Goal: Information Seeking & Learning: Learn about a topic

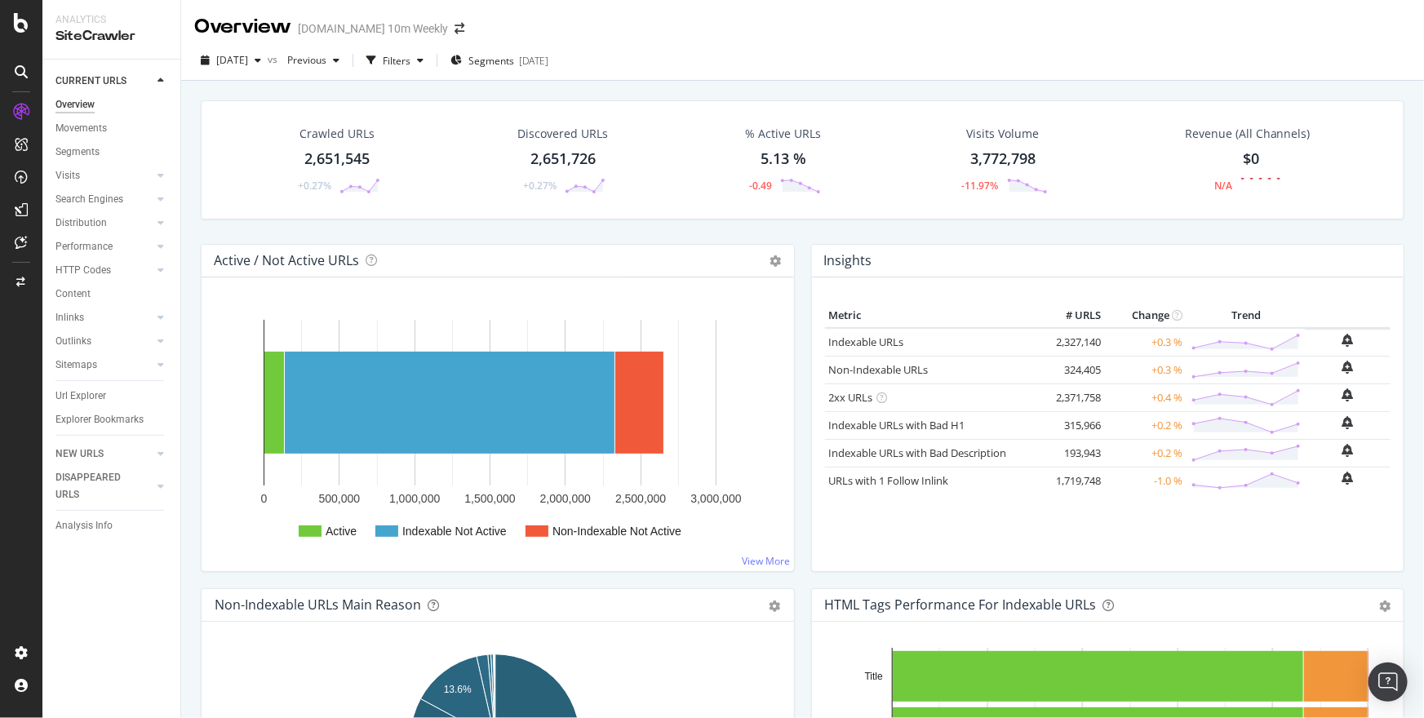
click at [30, 341] on div at bounding box center [21, 369] width 39 height 541
click at [17, 14] on icon at bounding box center [21, 23] width 15 height 20
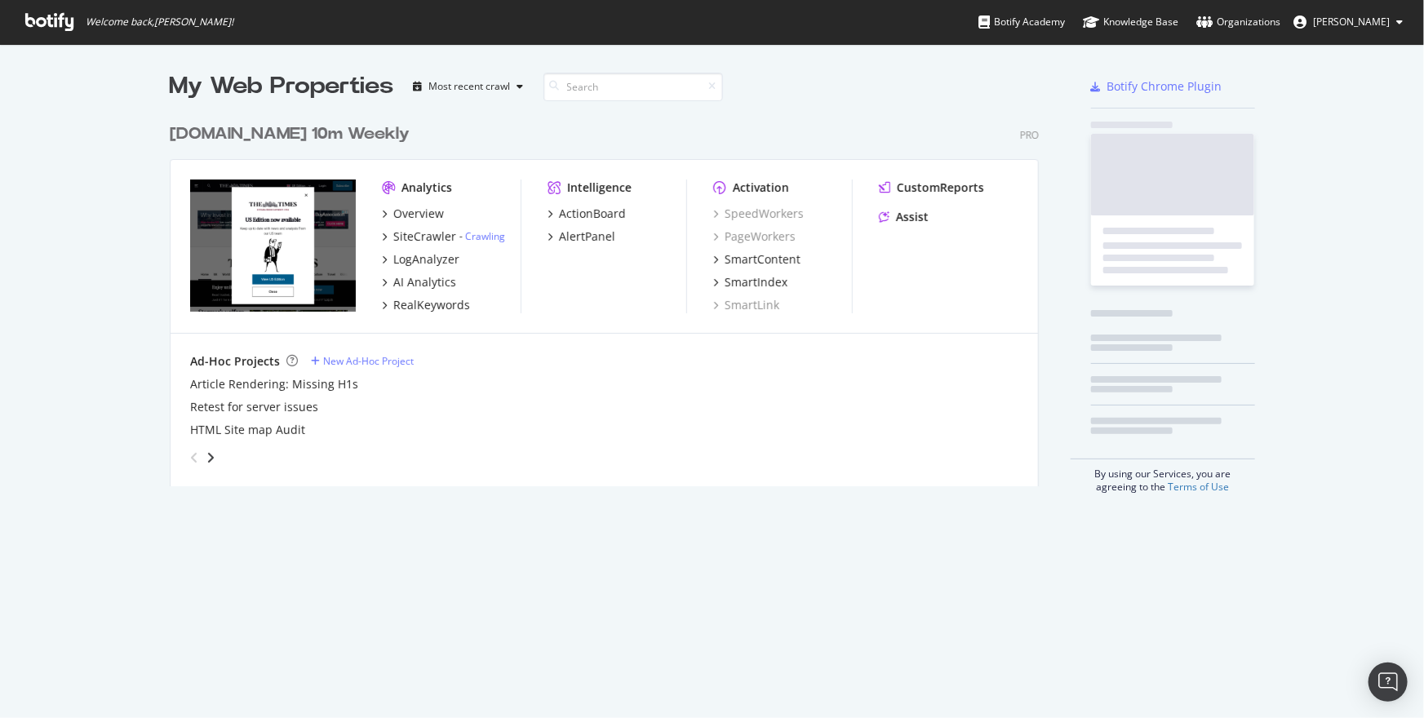
scroll to position [707, 1402]
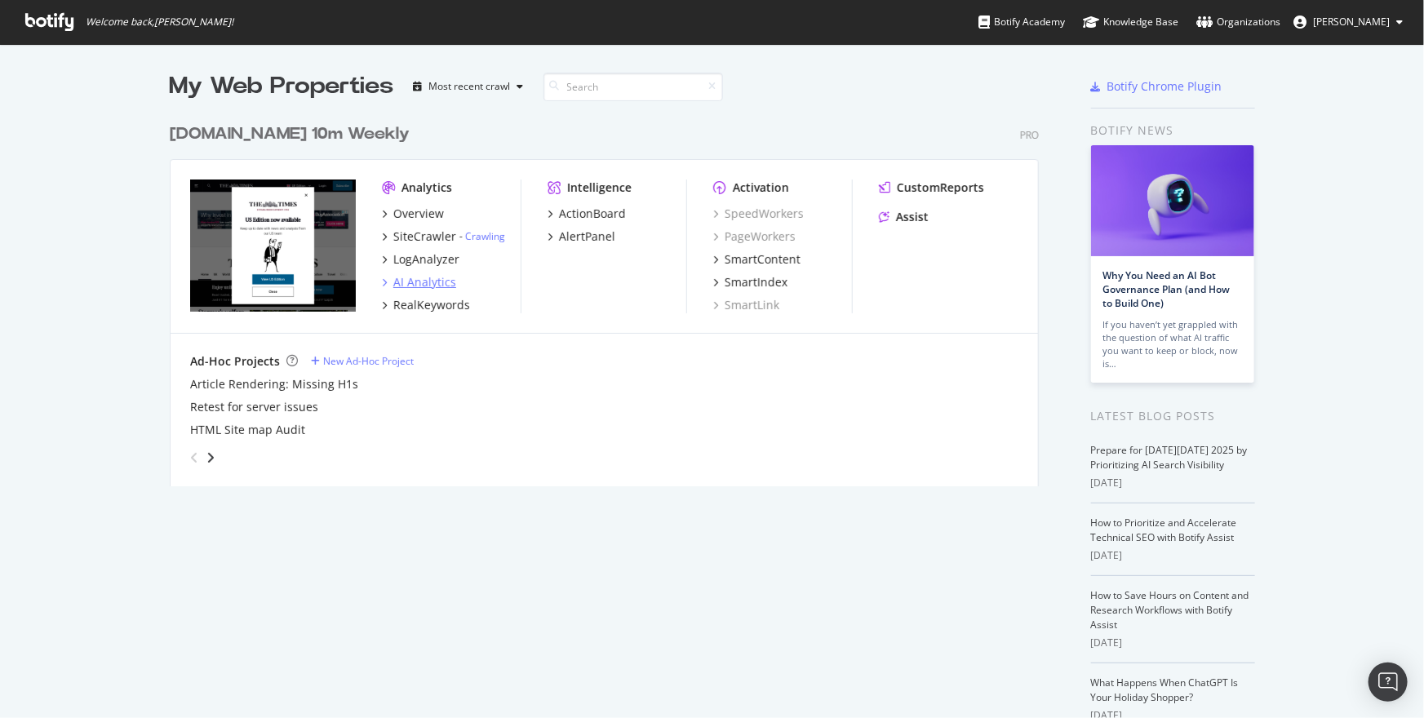
click at [422, 277] on div "AI Analytics" at bounding box center [424, 282] width 63 height 16
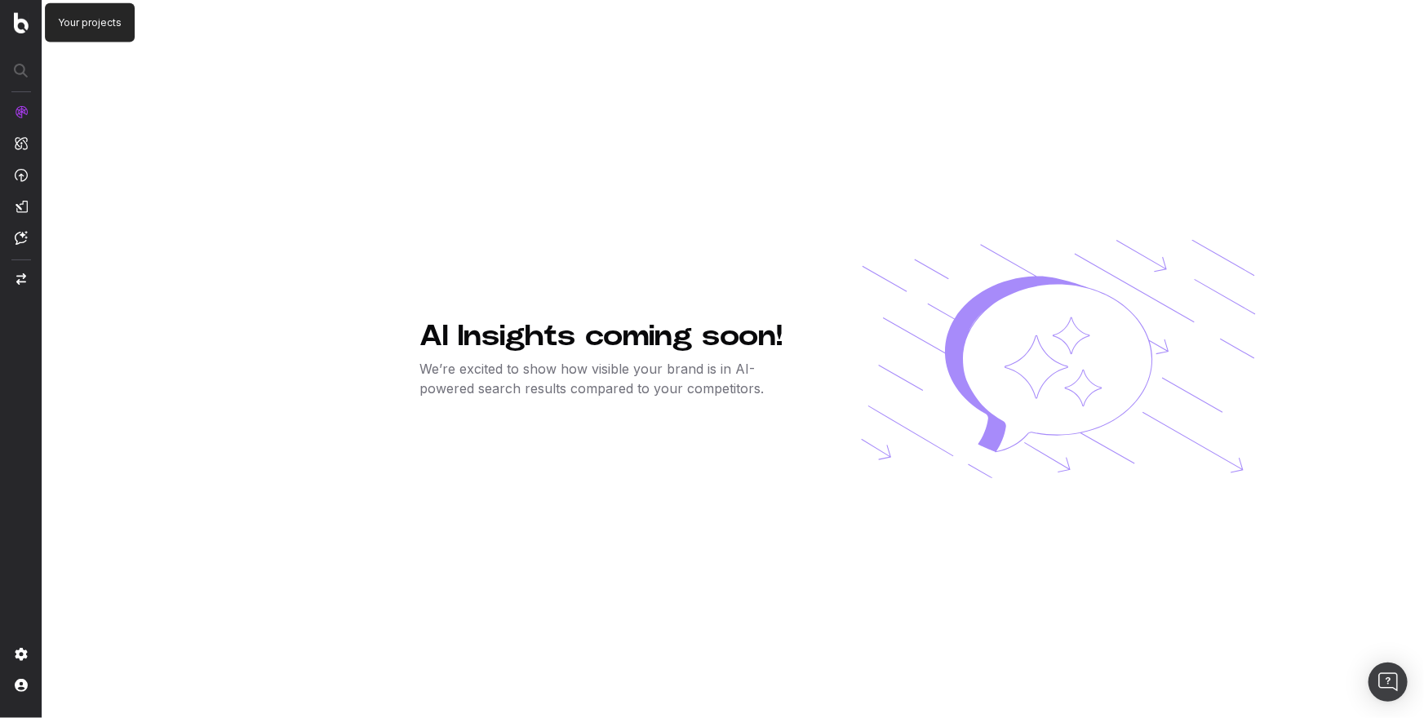
click at [24, 29] on img at bounding box center [21, 22] width 15 height 21
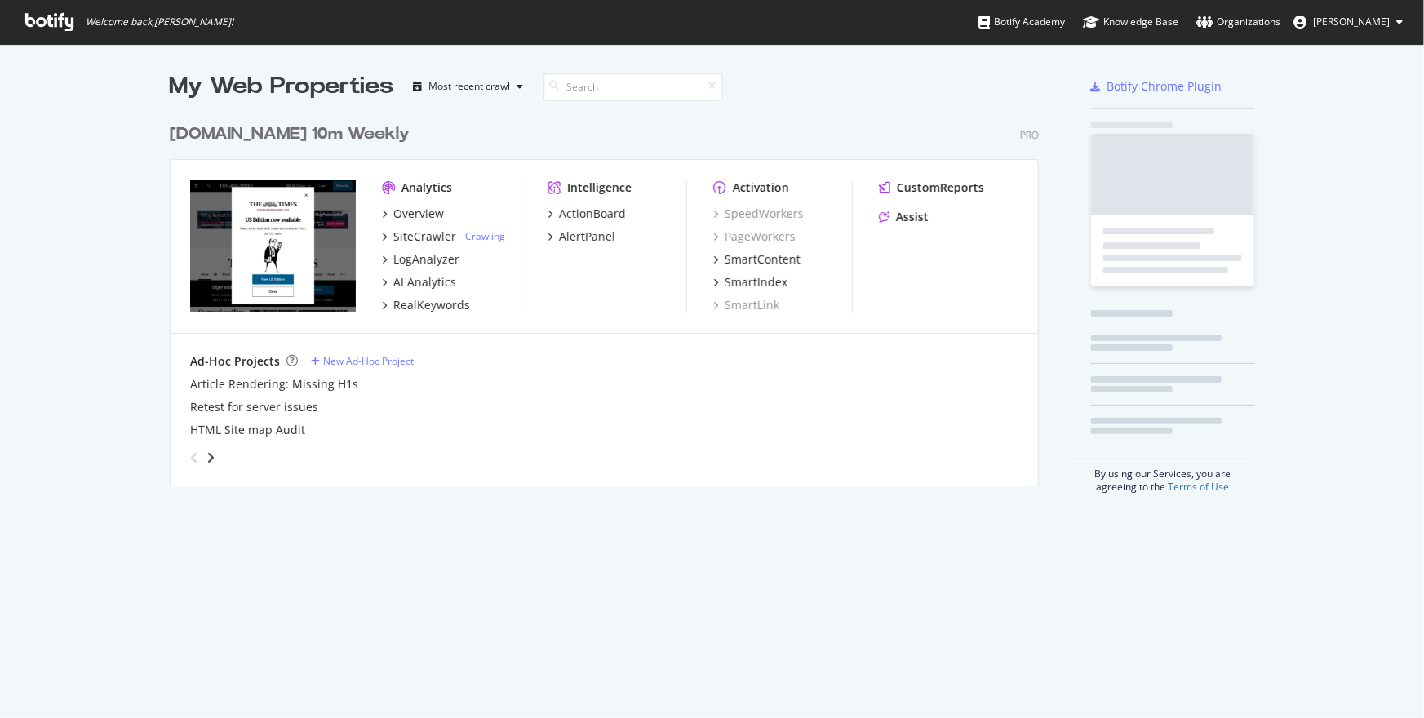
scroll to position [372, 871]
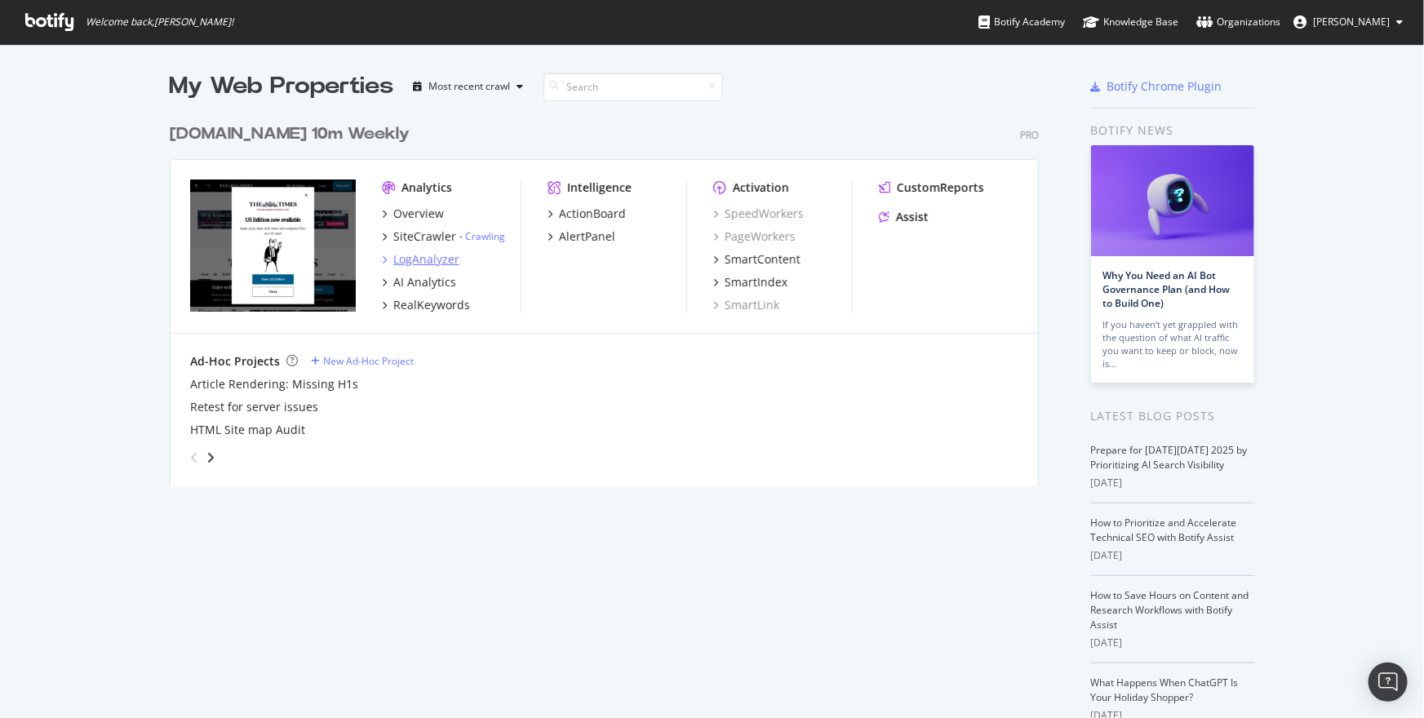
click at [411, 256] on div "LogAnalyzer" at bounding box center [426, 259] width 66 height 16
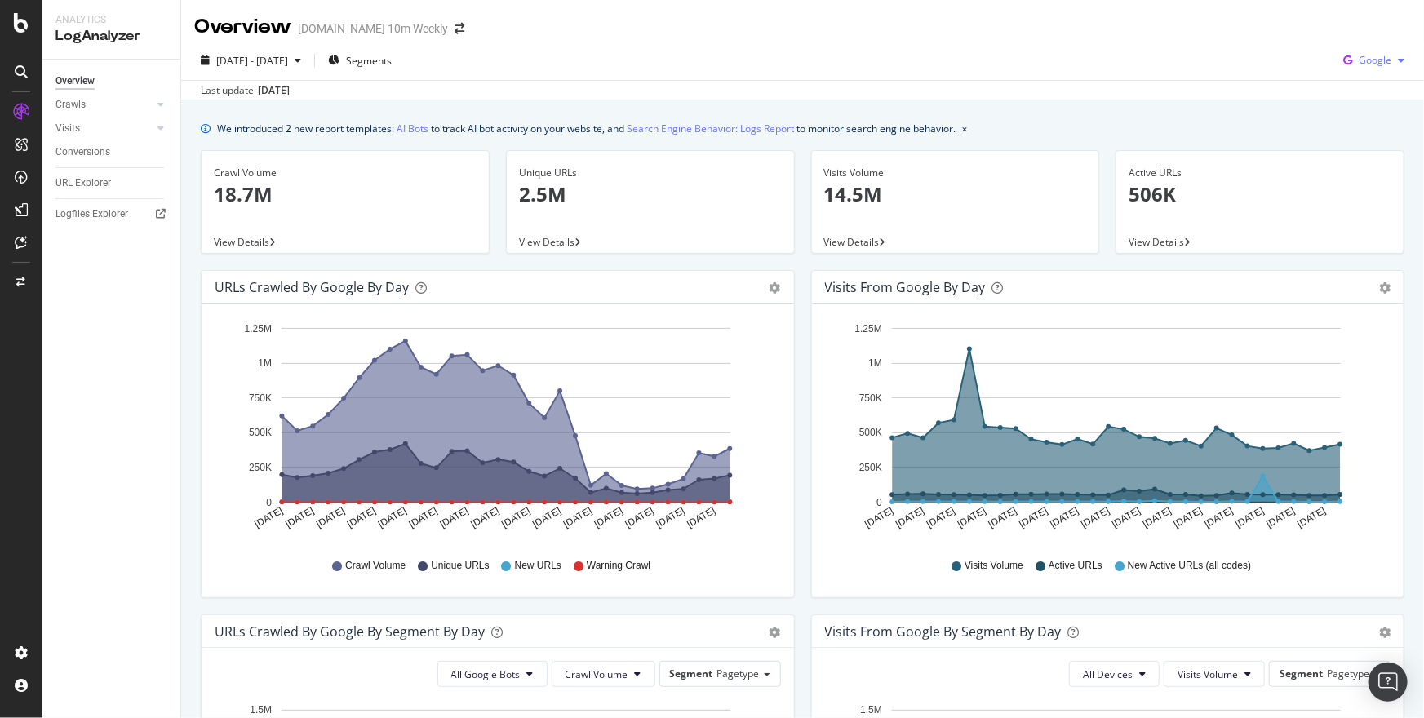
click at [1378, 69] on div "Google" at bounding box center [1374, 60] width 74 height 24
click at [1348, 148] on span "OpenAI" at bounding box center [1376, 153] width 60 height 15
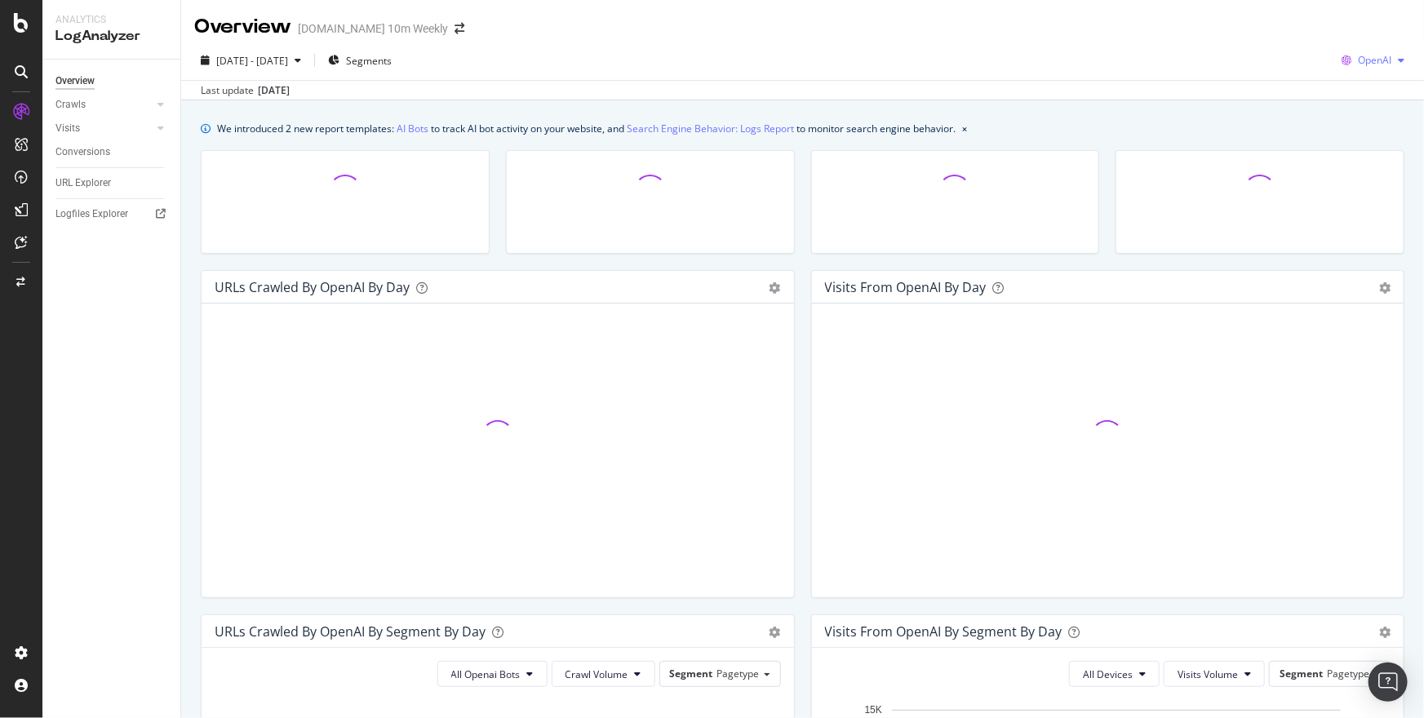
click at [1391, 58] on div "button" at bounding box center [1401, 60] width 20 height 10
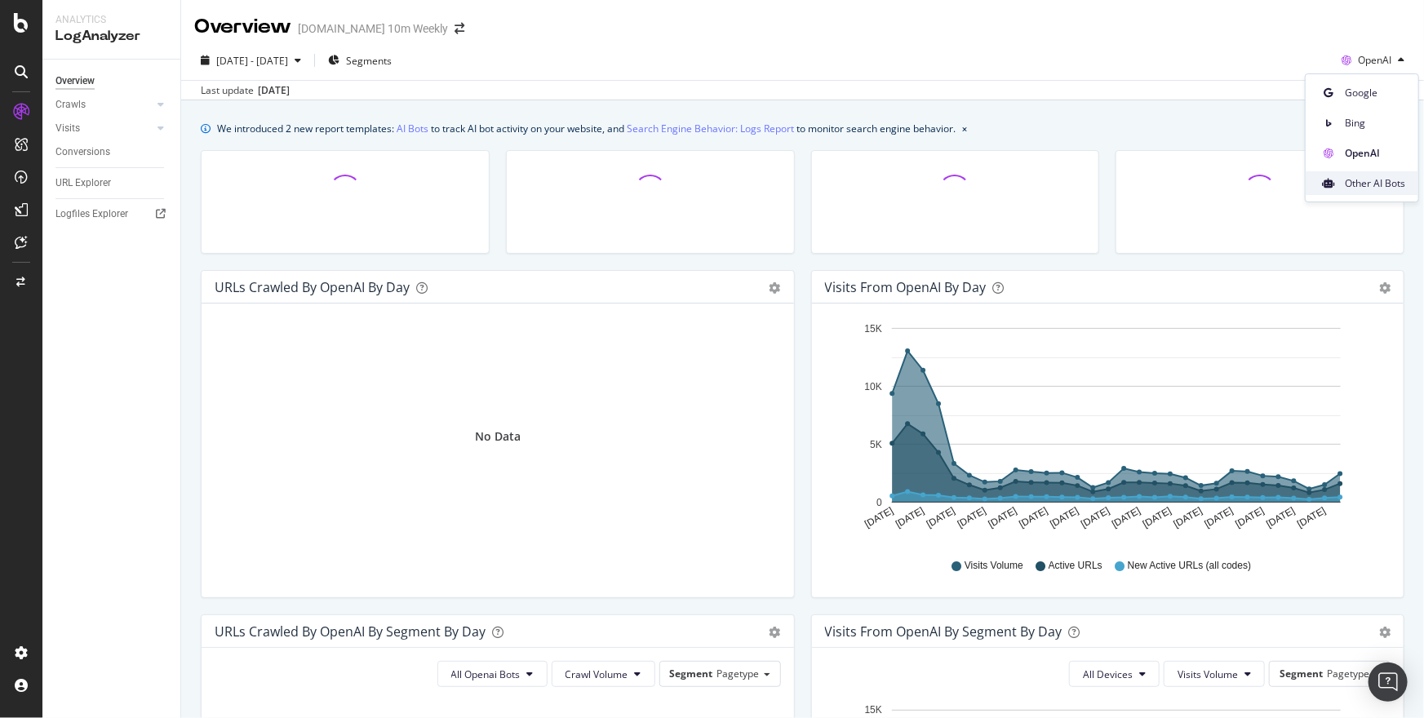
click at [1374, 179] on span "Other AI Bots" at bounding box center [1375, 183] width 60 height 15
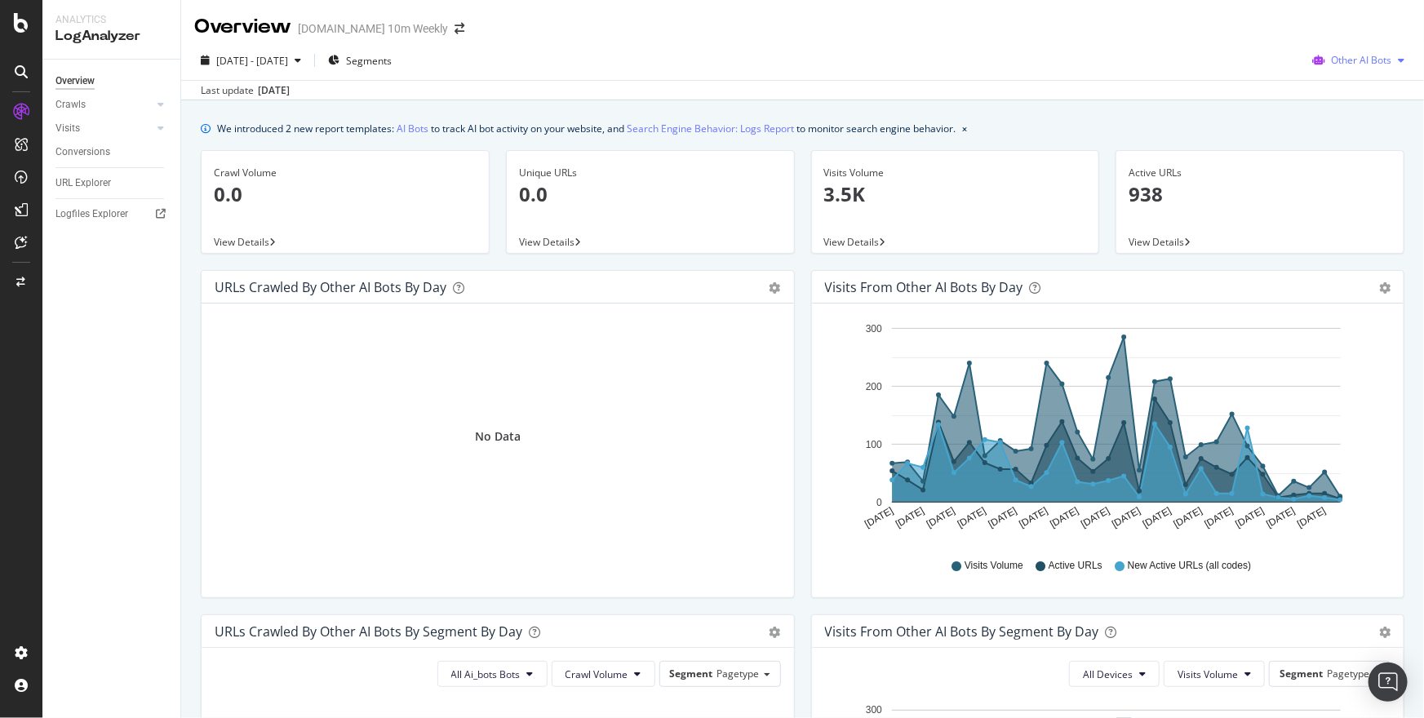
click at [1379, 61] on span "Other AI Bots" at bounding box center [1361, 60] width 60 height 14
click at [1348, 158] on span "OpenAI" at bounding box center [1366, 153] width 64 height 15
